Goal: Task Accomplishment & Management: Use online tool/utility

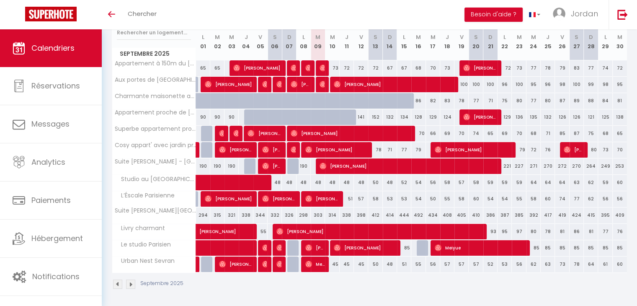
scroll to position [114, 0]
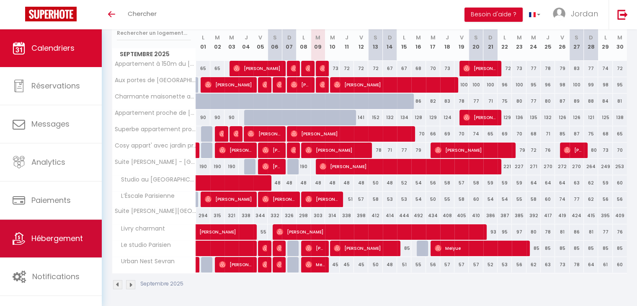
click at [72, 252] on link "Hébergement" at bounding box center [51, 238] width 102 height 38
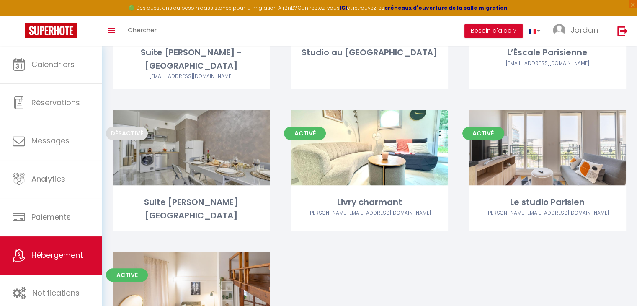
scroll to position [502, 0]
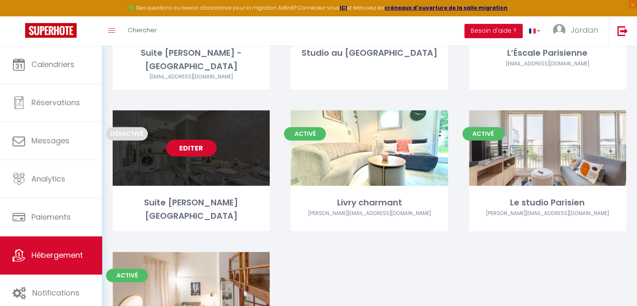
click at [199, 139] on link "Editer" at bounding box center [191, 147] width 50 height 17
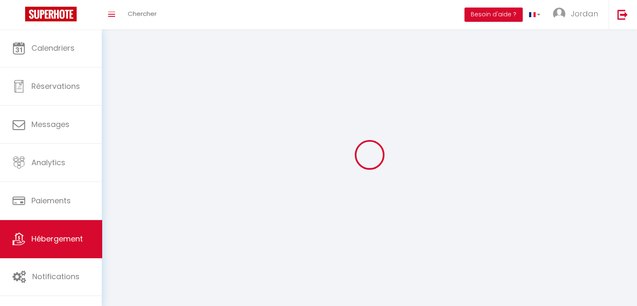
select select "1"
select select
select select "28"
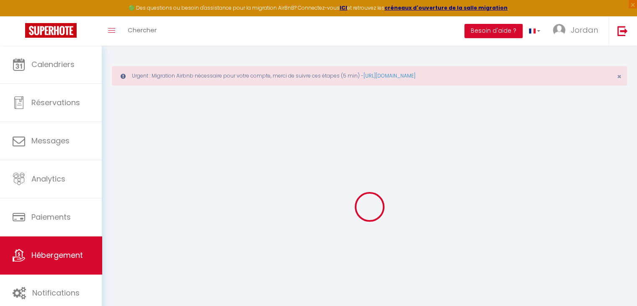
select select
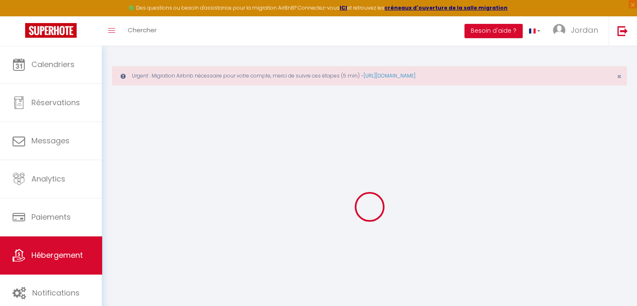
select select
checkbox input "false"
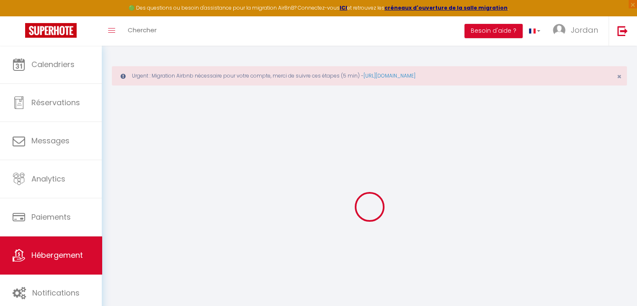
select select
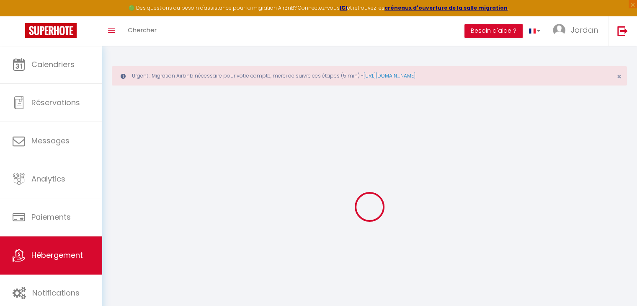
select select
checkbox input "false"
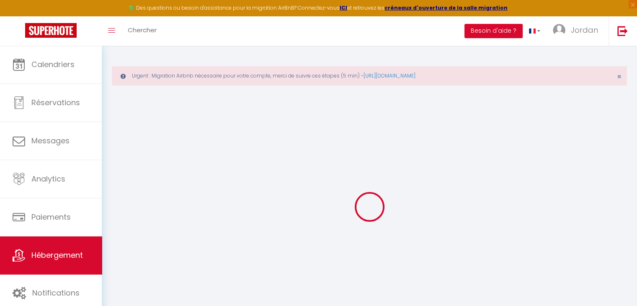
checkbox input "false"
select select
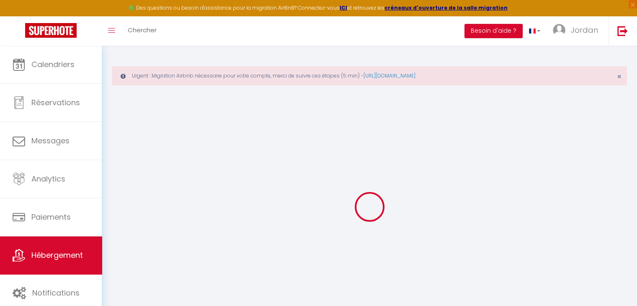
select select
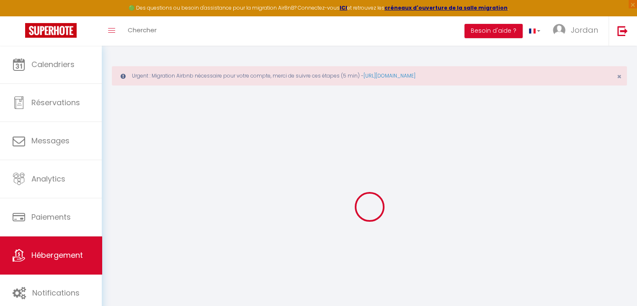
checkbox input "false"
select select
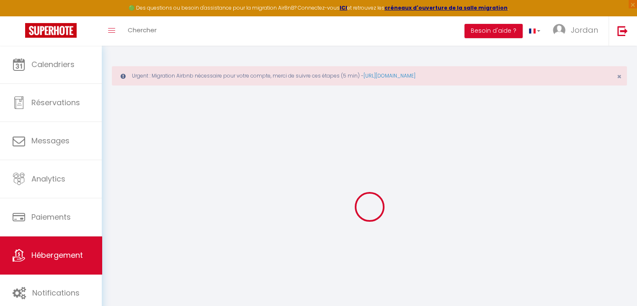
select select
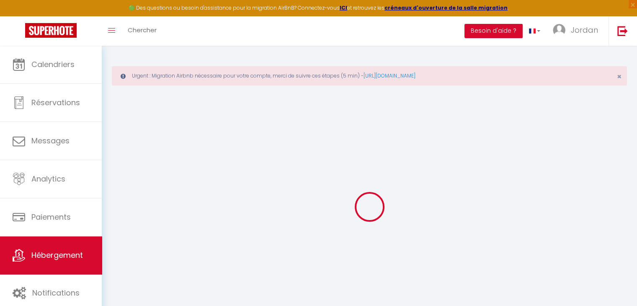
select select
checkbox input "false"
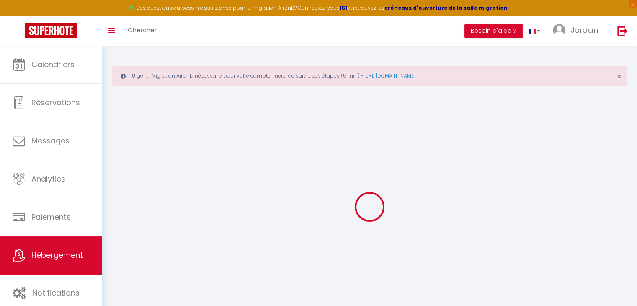
checkbox input "false"
select select
click at [619, 78] on span "×" at bounding box center [618, 76] width 5 height 10
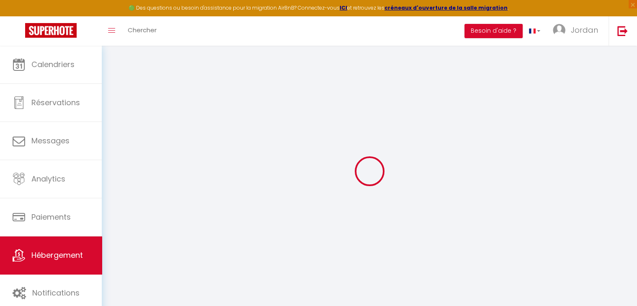
select select
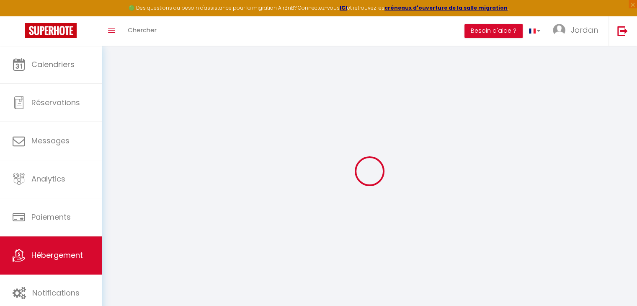
select select
checkbox input "false"
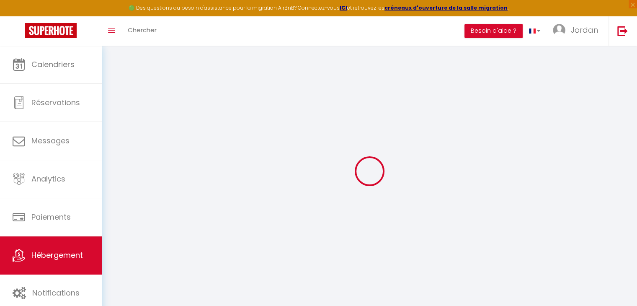
select select
type input "Suite [PERSON_NAME][GEOGRAPHIC_DATA]"
type input "[PERSON_NAME]"
type input "FEGHOULI (KHEROUA)"
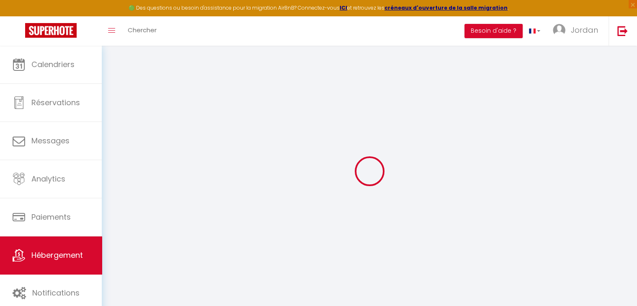
select select "6"
select select "4"
select select "3"
select select "2"
type input "190"
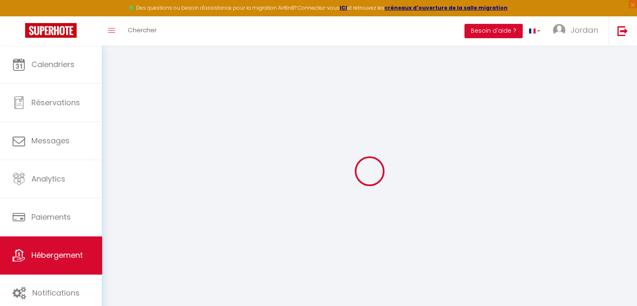
type input "150"
type input "600"
select select
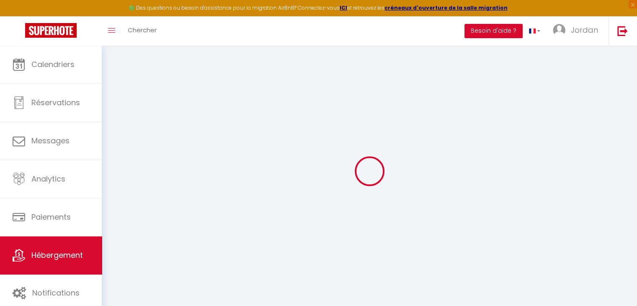
select select
type input "[STREET_ADDRESS][PERSON_NAME]"
type input "75017"
type input "[GEOGRAPHIC_DATA]"
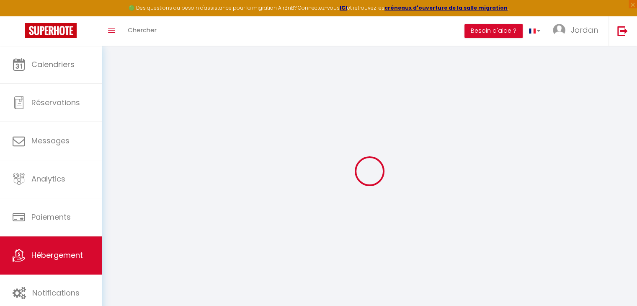
type input "[EMAIL_ADDRESS][DOMAIN_NAME]"
select select
checkbox input "false"
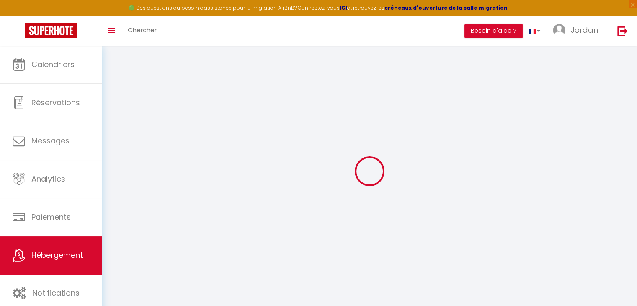
checkbox input "false"
type input "14.4"
type input "110"
type input "40"
type input "0"
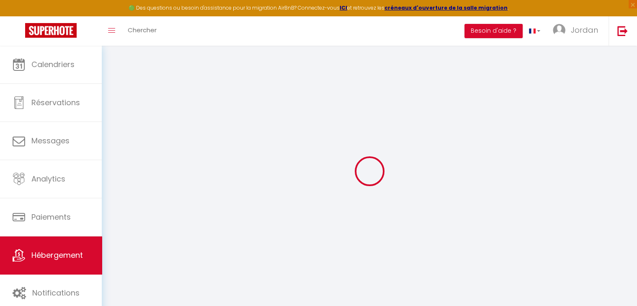
type input "0"
select select
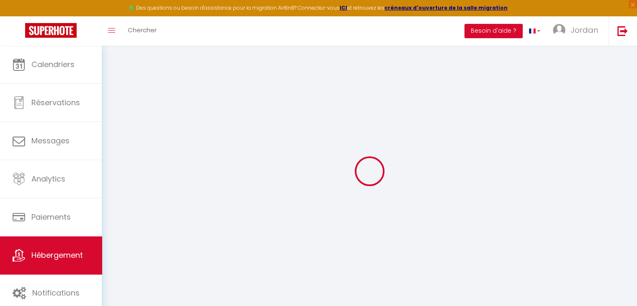
select select
checkbox input "false"
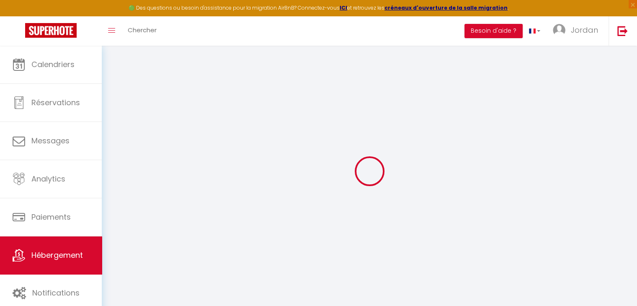
checkbox input "false"
select select
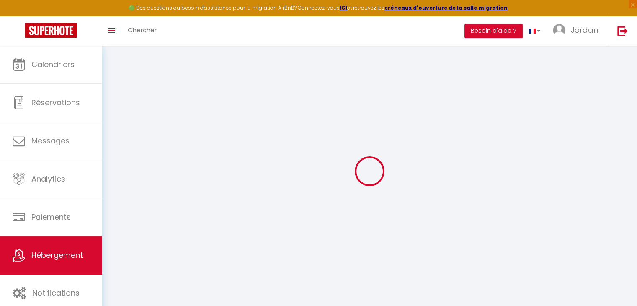
select select
checkbox input "false"
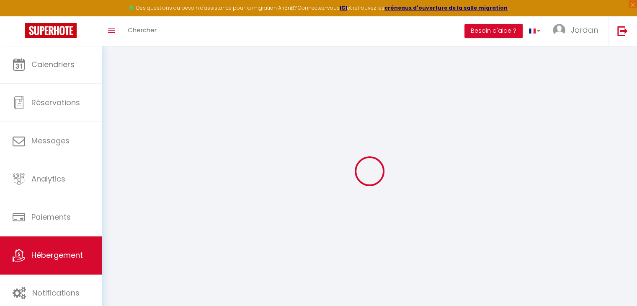
checkbox input "false"
select select
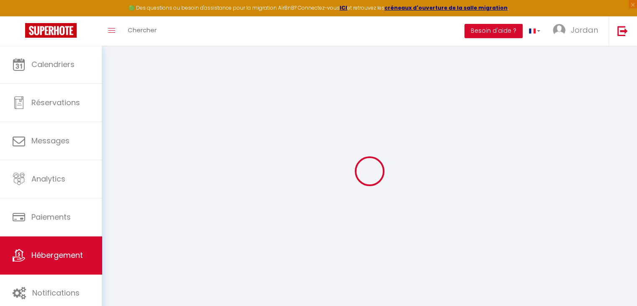
checkbox input "false"
select select
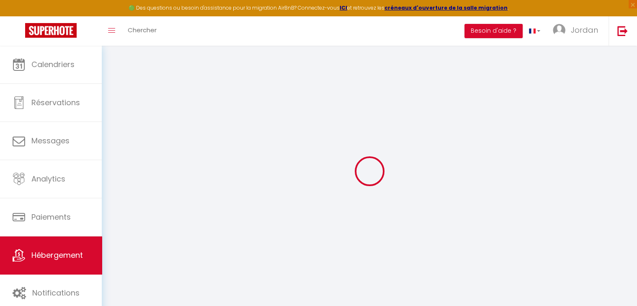
select select "16:00"
select select "23:00"
select select "11:00"
select select "30"
select select "120"
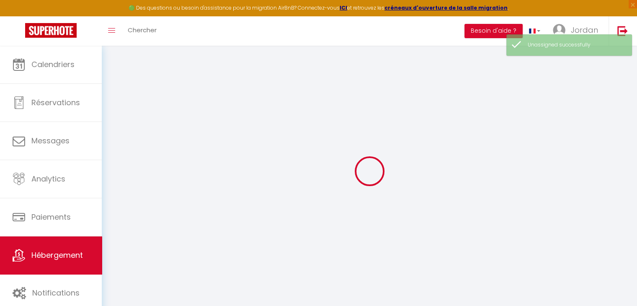
select select
checkbox input "false"
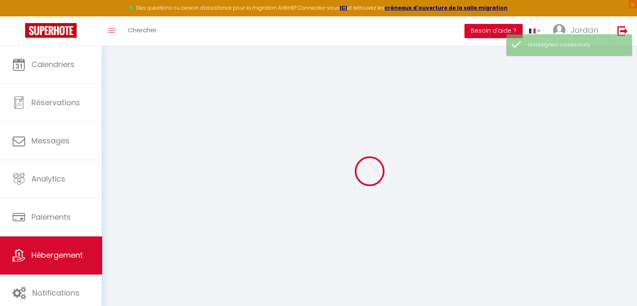
select select
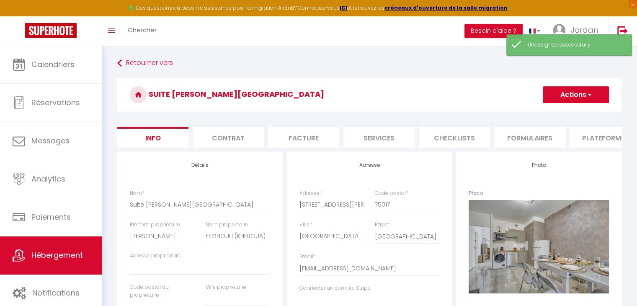
click at [588, 95] on span "button" at bounding box center [588, 94] width 5 height 8
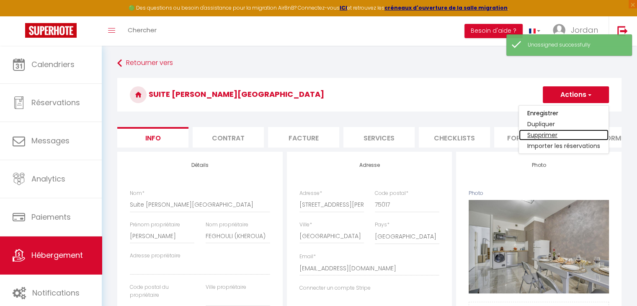
click at [539, 138] on link "Supprimer" at bounding box center [564, 134] width 90 height 11
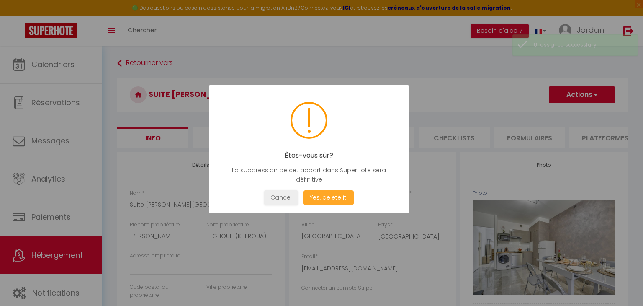
click at [322, 200] on button "Yes, delete it!" at bounding box center [328, 197] width 50 height 15
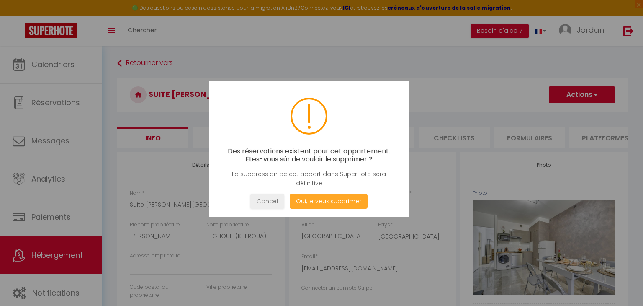
click at [322, 200] on button "Oui, je veux supprimer" at bounding box center [329, 201] width 78 height 15
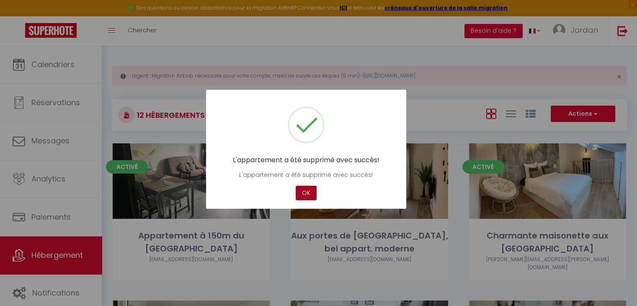
click at [308, 191] on button "OK" at bounding box center [305, 192] width 21 height 15
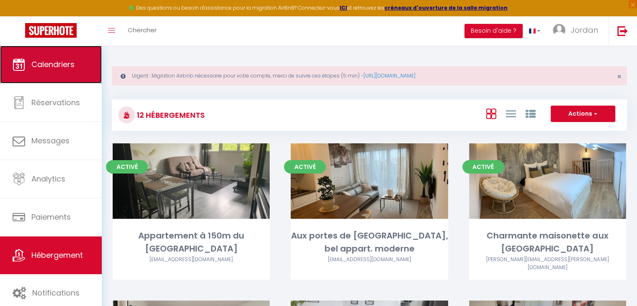
click at [55, 71] on link "Calendriers" at bounding box center [51, 65] width 102 height 38
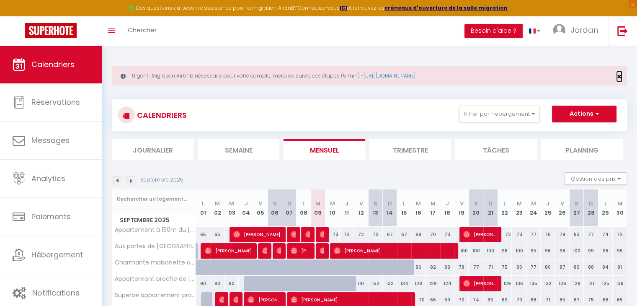
click at [618, 76] on span "×" at bounding box center [618, 76] width 5 height 10
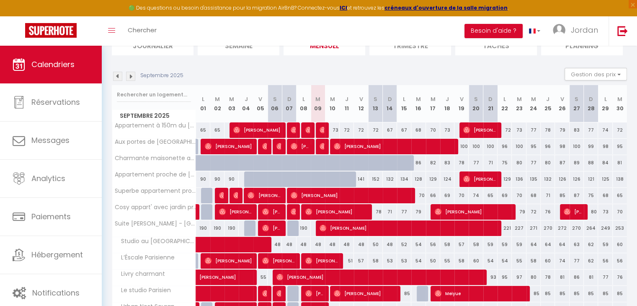
scroll to position [114, 0]
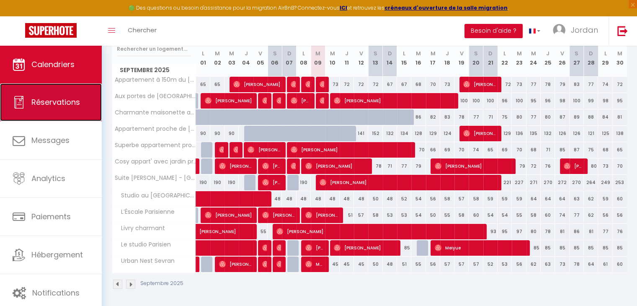
click at [81, 98] on link "Réservations" at bounding box center [51, 102] width 102 height 38
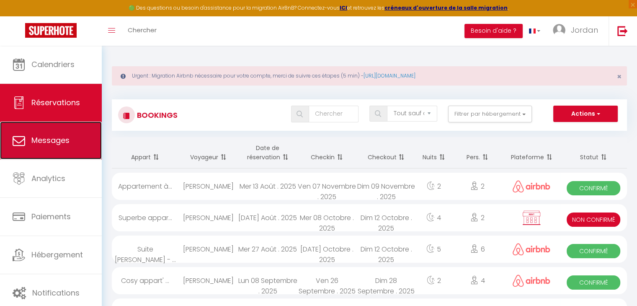
click at [33, 146] on link "Messages" at bounding box center [51, 140] width 102 height 38
select select "message"
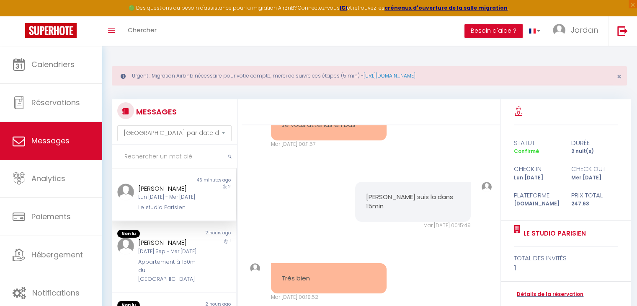
scroll to position [123, 0]
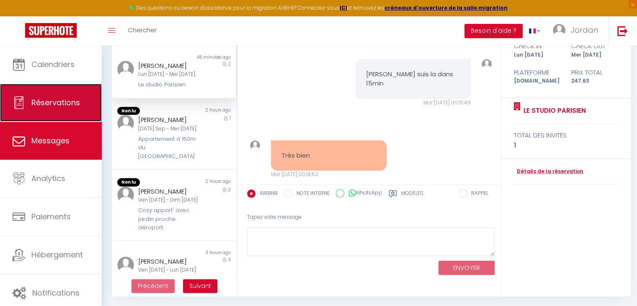
click at [64, 113] on link "Réservations" at bounding box center [51, 103] width 102 height 38
select select "not_cancelled"
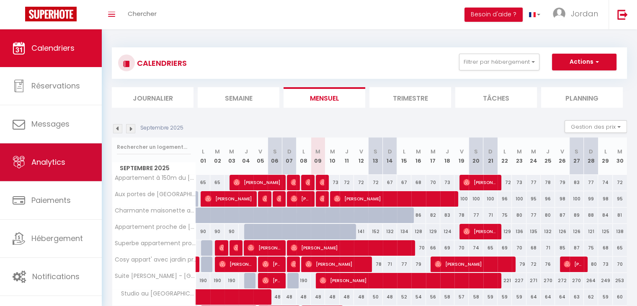
click at [59, 163] on span "Analytics" at bounding box center [48, 162] width 34 height 10
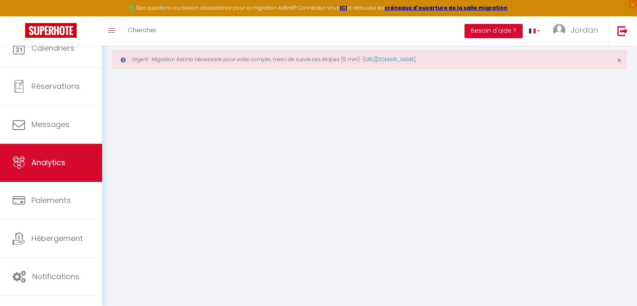
select select "2025"
select select "9"
select select "2025"
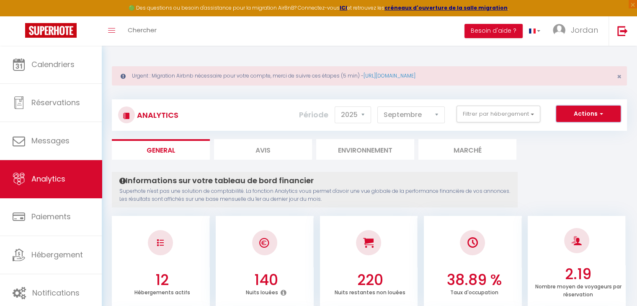
click at [589, 112] on button "Actions" at bounding box center [588, 113] width 64 height 17
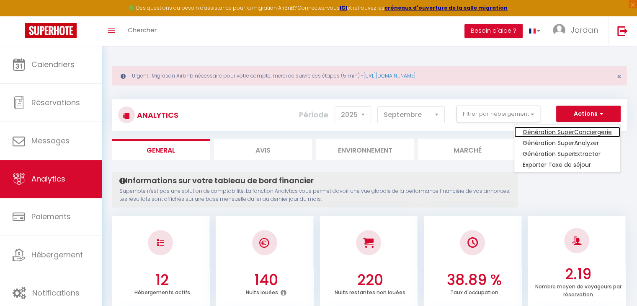
click at [577, 131] on link "Génération SuperConciergerie" at bounding box center [567, 131] width 106 height 11
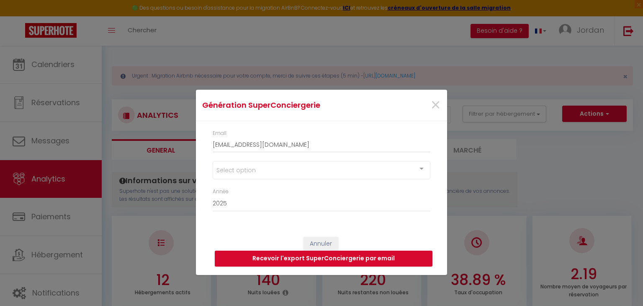
click at [380, 171] on div "Select option" at bounding box center [322, 170] width 218 height 18
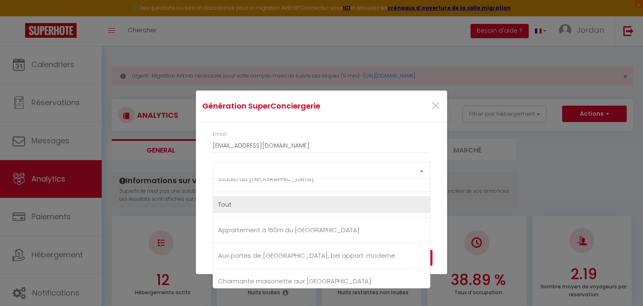
scroll to position [370, 0]
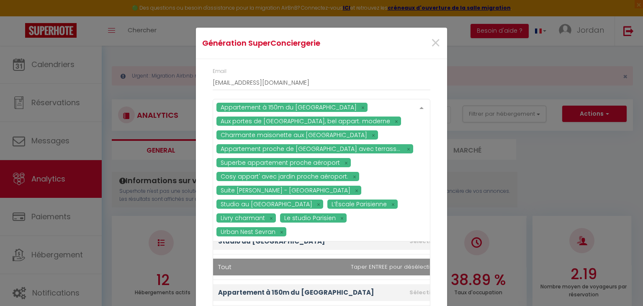
click at [331, 200] on div "Appartement à 150m du Stade de France Aux portes de Paris, bel appart. moderne …" at bounding box center [322, 170] width 218 height 142
click at [432, 181] on div "Email jordan.hippocrate@palmes-conciergerie.fr Appartement à 150m du Stade de F…" at bounding box center [321, 174] width 251 height 231
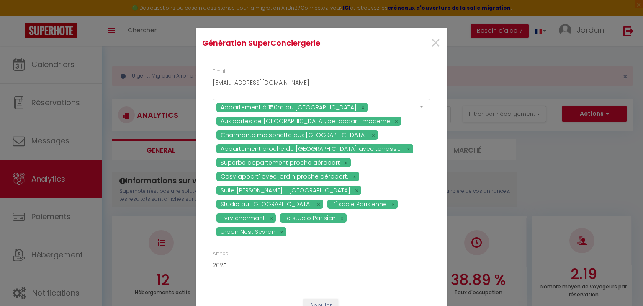
scroll to position [25, 0]
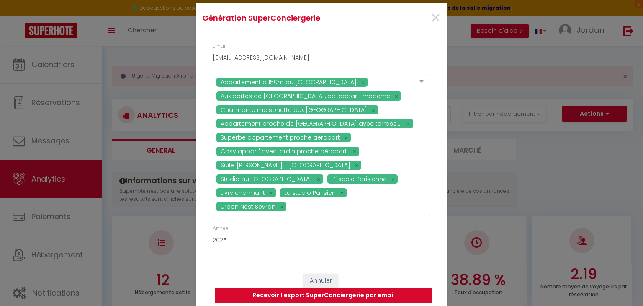
click at [369, 293] on button "Recevoir l'export SuperConciergerie par email" at bounding box center [324, 295] width 218 height 16
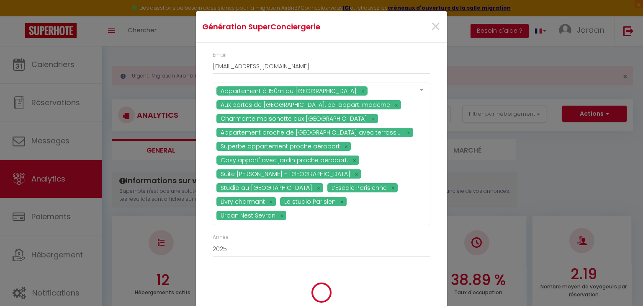
scroll to position [0, 0]
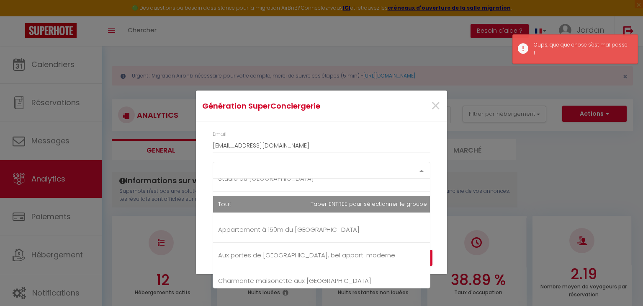
click at [256, 172] on div "Select option" at bounding box center [322, 170] width 218 height 17
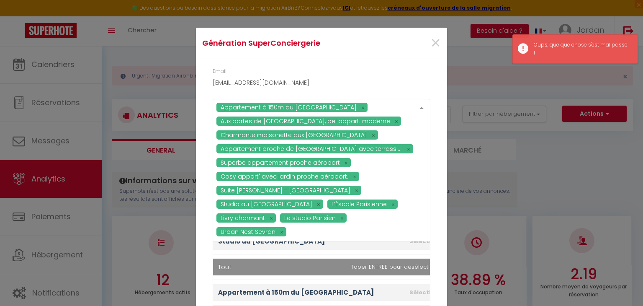
click at [263, 204] on div "Appartement à 150m du Stade de France Aux portes de Paris, bel appart. moderne …" at bounding box center [322, 170] width 218 height 142
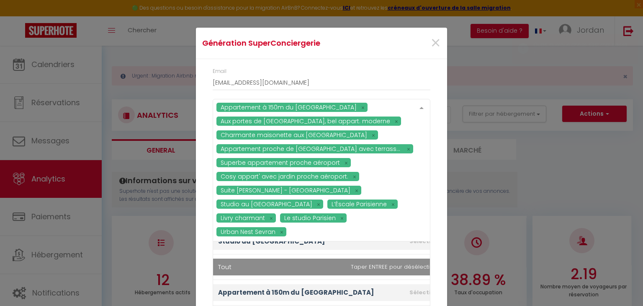
click at [251, 59] on div "Génération SuperConciergerie ×" at bounding box center [321, 43] width 251 height 31
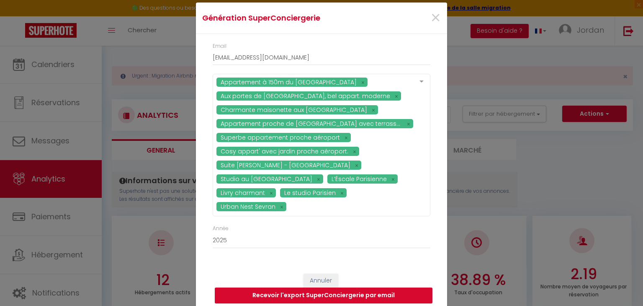
click at [326, 290] on button "Recevoir l'export SuperConciergerie par email" at bounding box center [324, 295] width 218 height 16
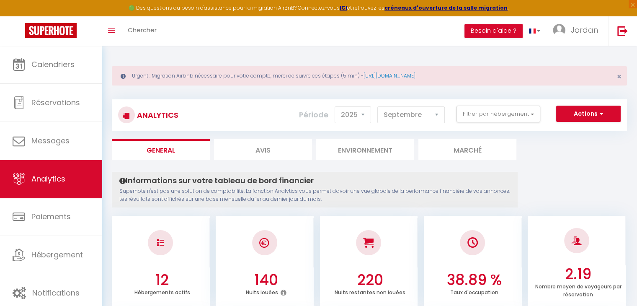
click at [546, 110] on div "Actions Génération SuperConciergerie Génération SuperAnalyzer Génération SuperE…" at bounding box center [412, 114] width 428 height 19
click at [552, 111] on div "Actions Génération SuperConciergerie Génération SuperAnalyzer Génération SuperE…" at bounding box center [412, 114] width 428 height 19
click at [560, 113] on button "Actions" at bounding box center [588, 113] width 64 height 17
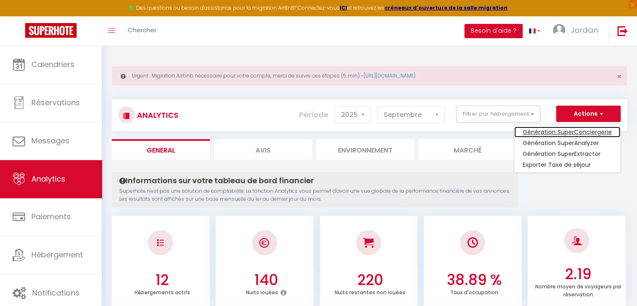
click at [550, 127] on link "Génération SuperConciergerie" at bounding box center [567, 131] width 106 height 11
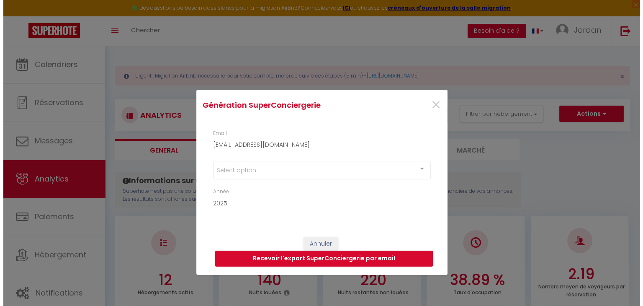
scroll to position [0, 0]
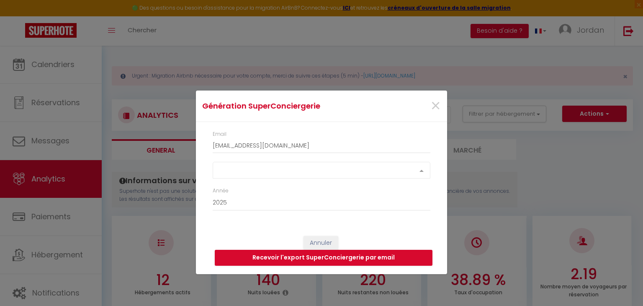
click at [326, 163] on div "Select option" at bounding box center [322, 170] width 218 height 17
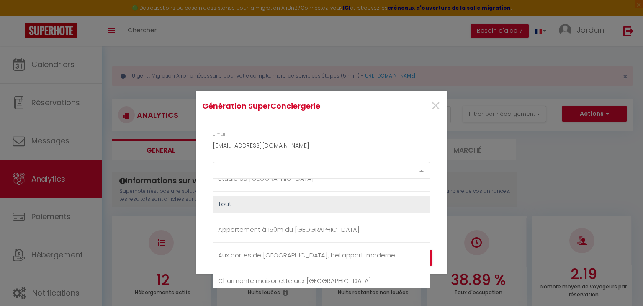
scroll to position [350, 0]
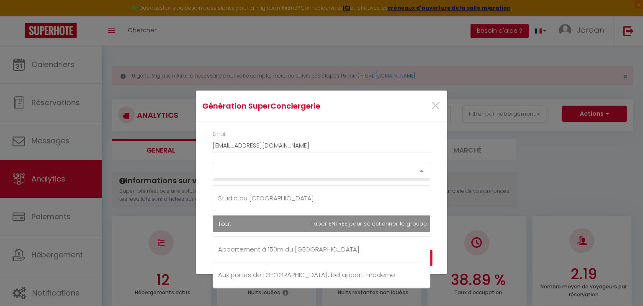
click at [262, 178] on div "Select option 93 - Saint-denis Appartement à 150m du Stade de France Aux portes…" at bounding box center [322, 170] width 218 height 17
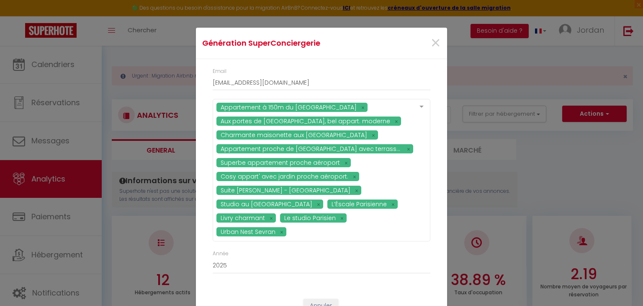
click at [385, 50] on div "×" at bounding box center [404, 43] width 83 height 18
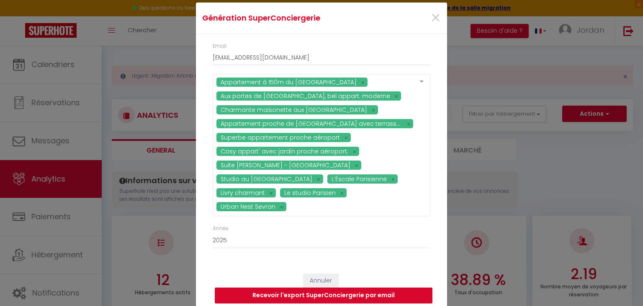
click at [365, 288] on button "Recevoir l'export SuperConciergerie par email" at bounding box center [324, 295] width 218 height 16
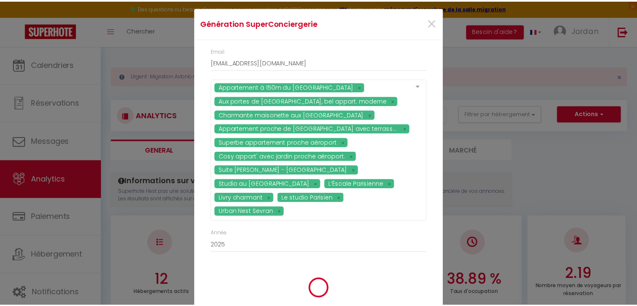
scroll to position [21, 0]
